Goal: Transaction & Acquisition: Download file/media

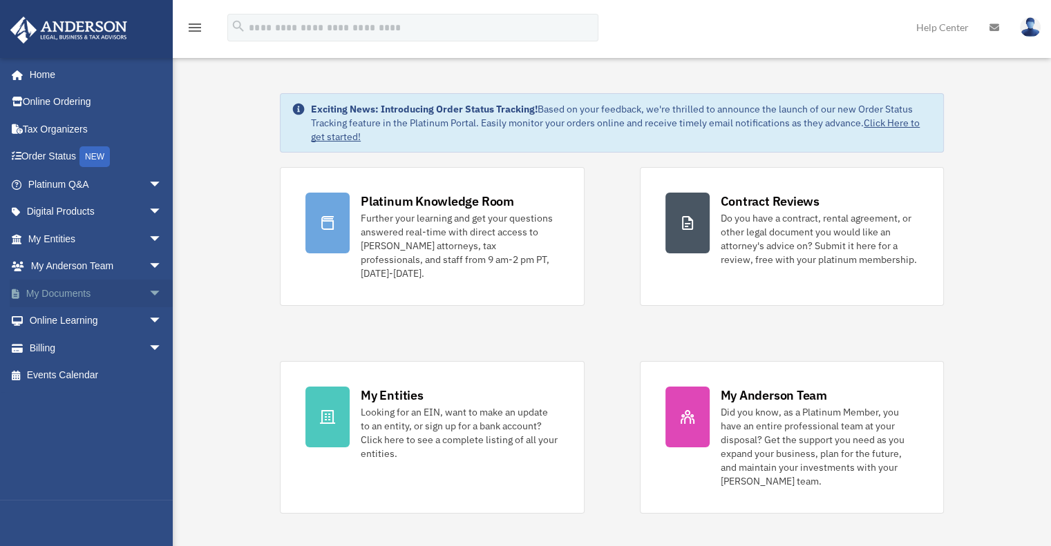
click at [64, 297] on link "My Documents arrow_drop_down" at bounding box center [96, 294] width 173 height 28
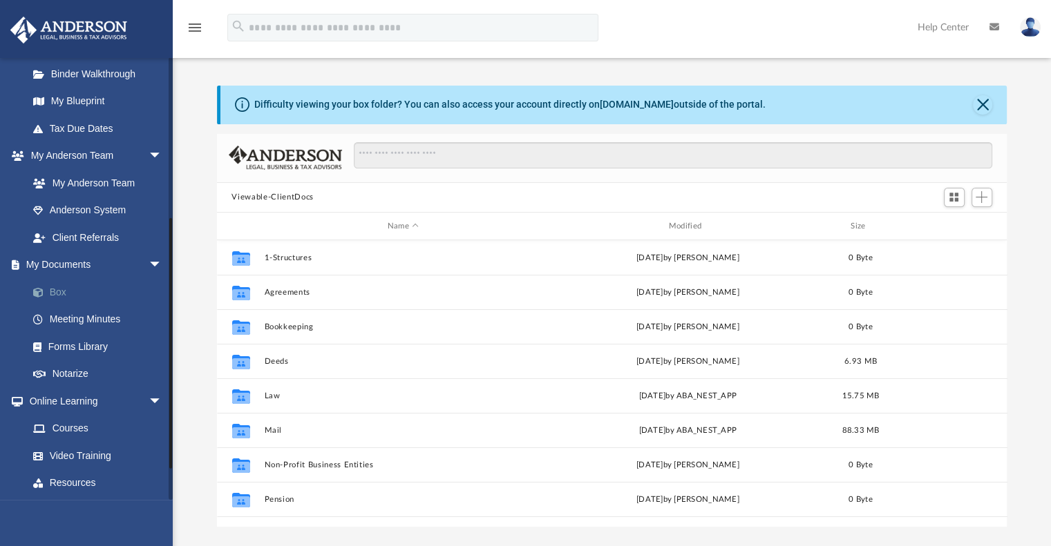
scroll to position [275, 0]
click at [57, 295] on link "Box" at bounding box center [101, 292] width 164 height 28
click at [57, 291] on link "Box" at bounding box center [101, 292] width 164 height 28
click at [981, 104] on button "Close" at bounding box center [982, 104] width 19 height 19
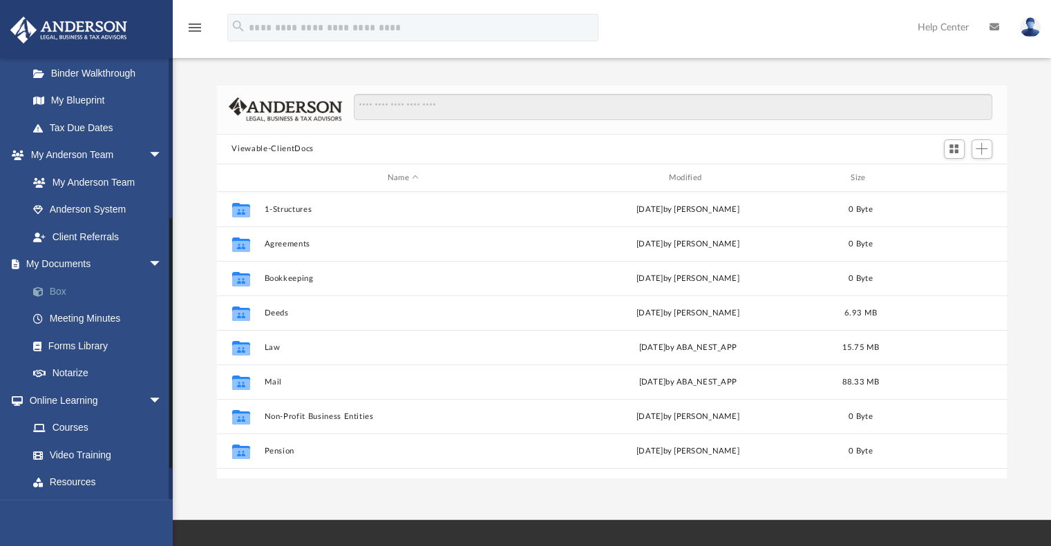
click at [61, 285] on link "Box" at bounding box center [101, 292] width 164 height 28
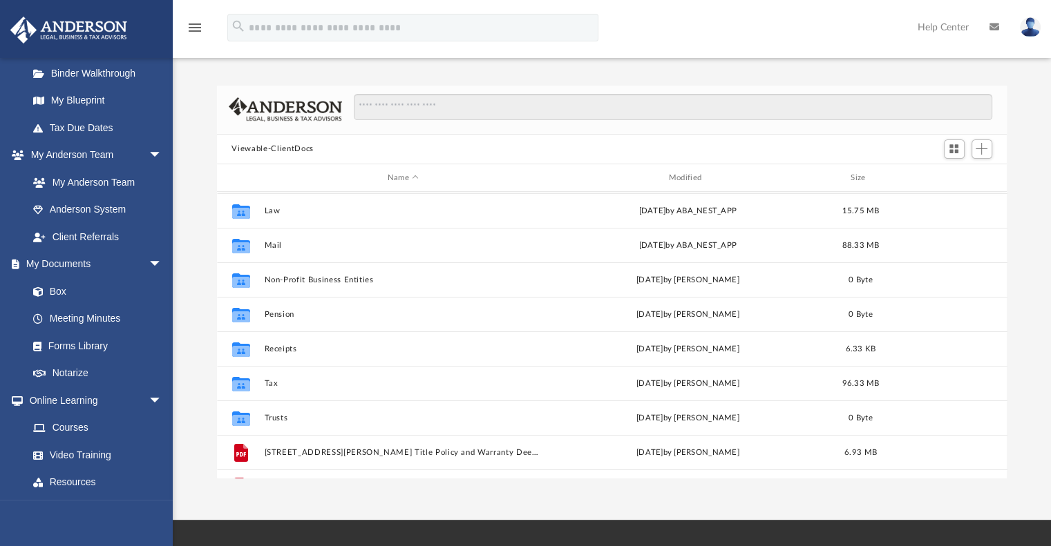
scroll to position [137, 0]
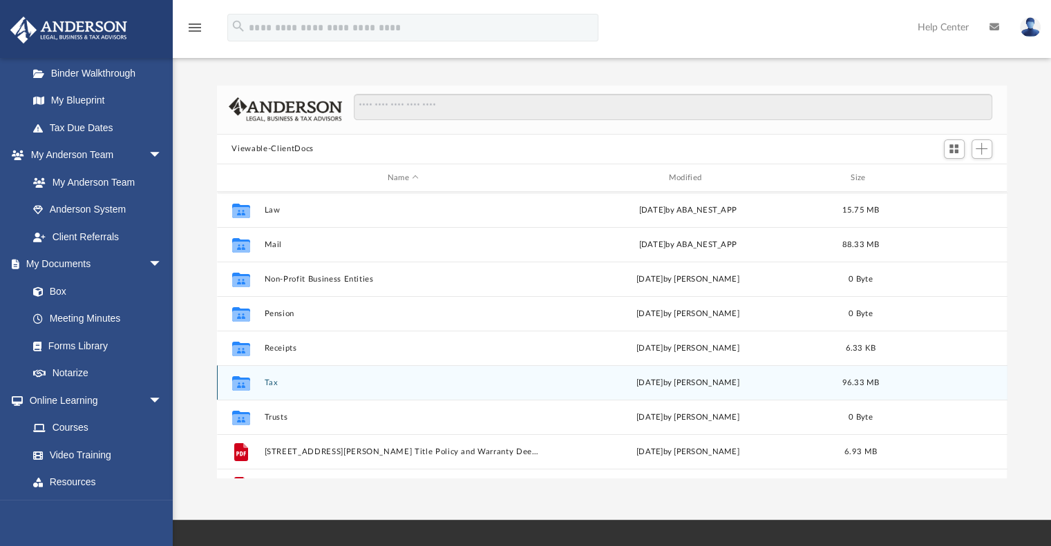
click at [269, 381] on button "Tax" at bounding box center [403, 383] width 278 height 9
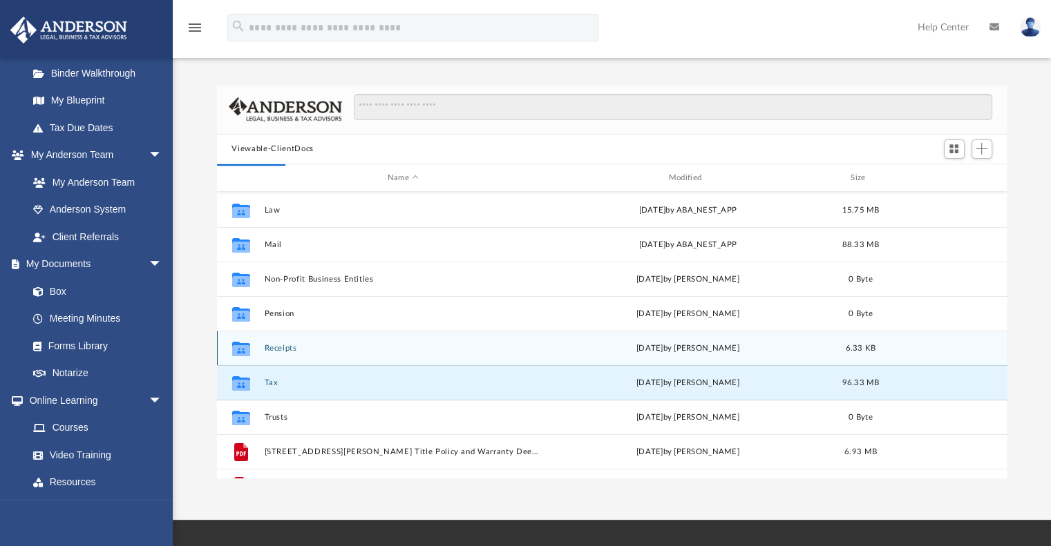
scroll to position [0, 0]
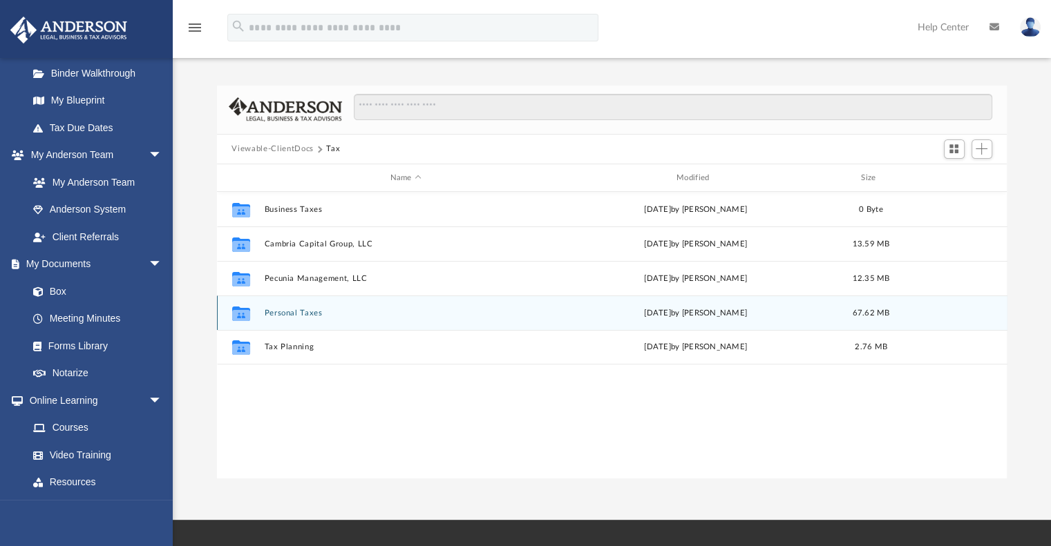
click at [303, 309] on button "Personal Taxes" at bounding box center [405, 313] width 283 height 9
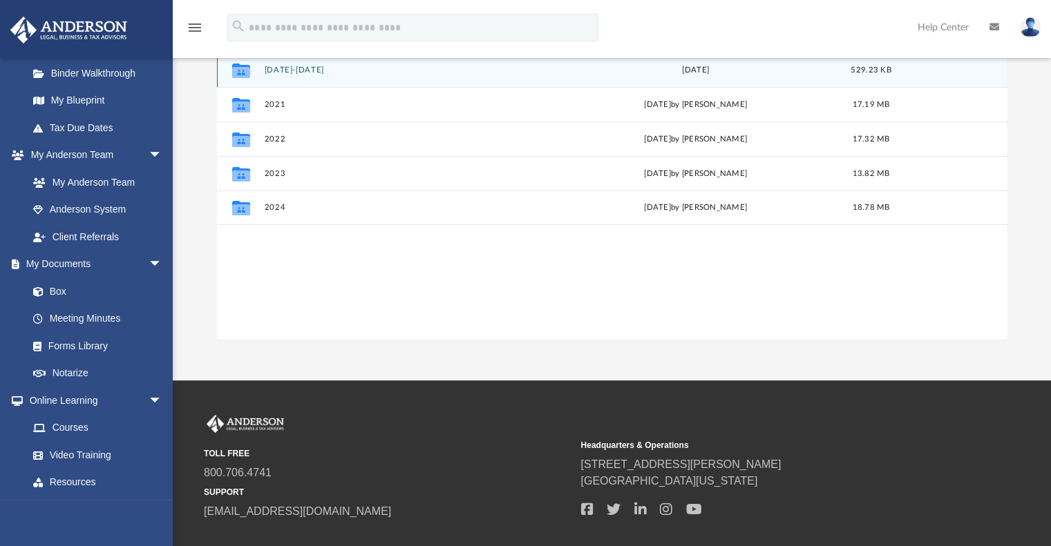
scroll to position [139, 0]
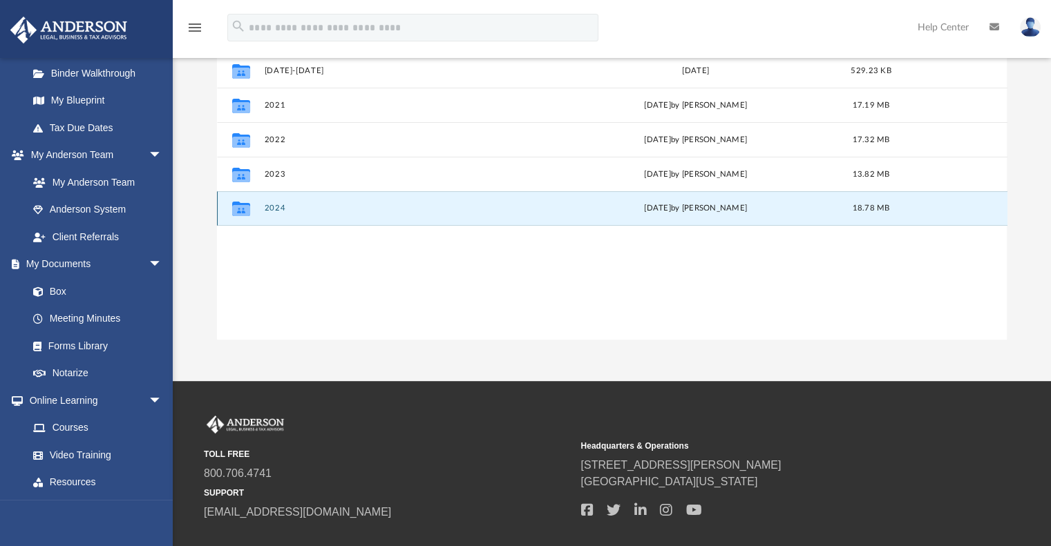
click at [270, 209] on button "2024" at bounding box center [405, 208] width 283 height 9
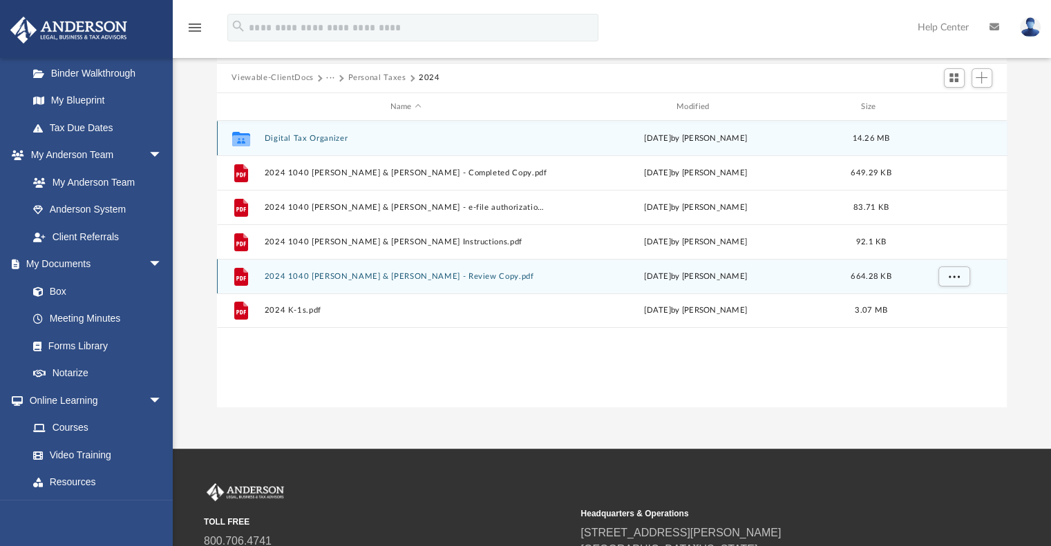
scroll to position [70, 0]
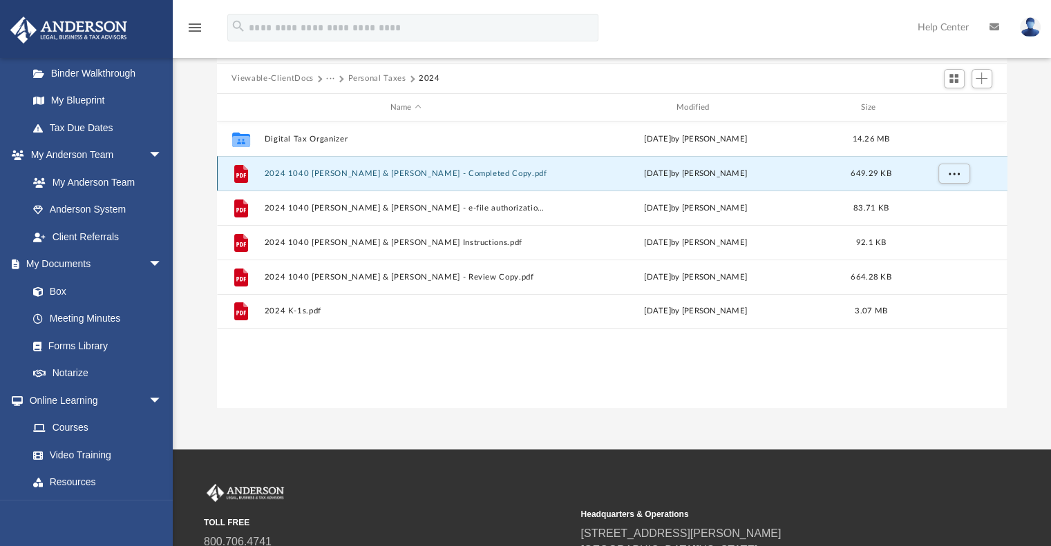
click at [392, 173] on button "2024 1040 [PERSON_NAME] & [PERSON_NAME] - Completed Copy.pdf" at bounding box center [405, 173] width 283 height 9
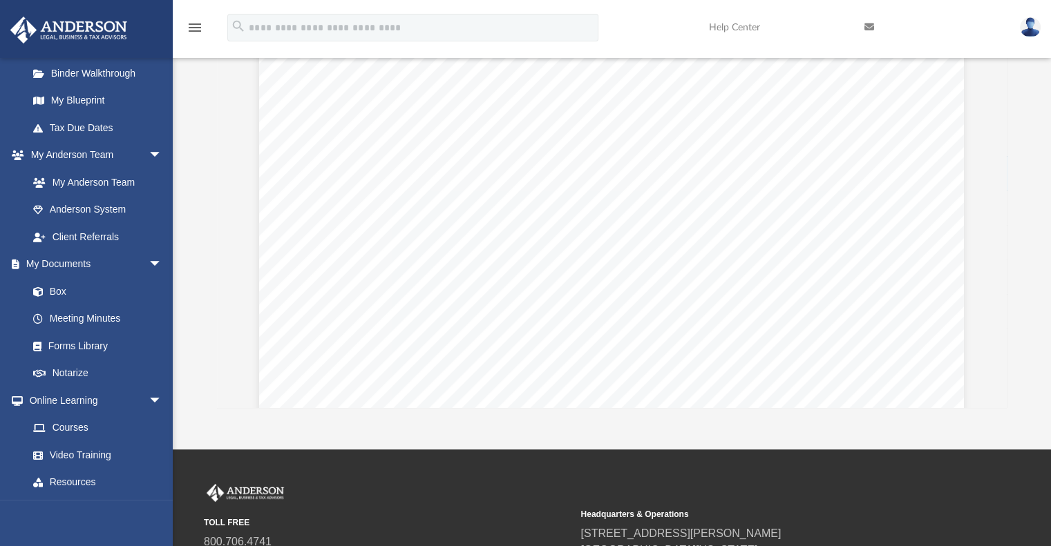
scroll to position [3612, 0]
